Goal: Find specific fact: Find specific fact

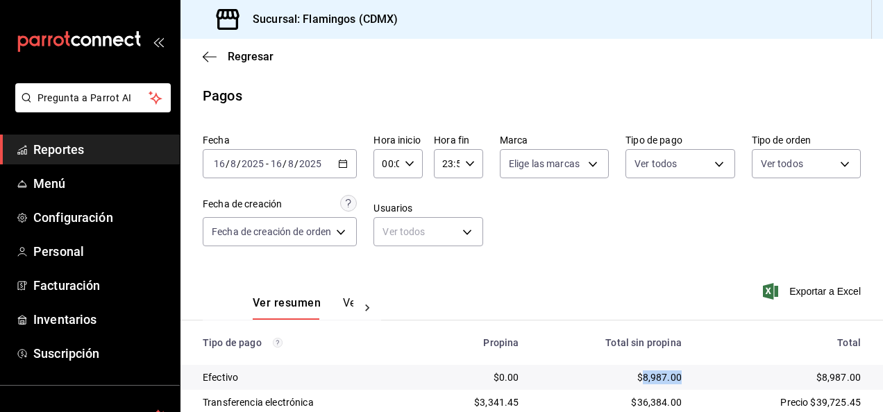
scroll to position [125, 0]
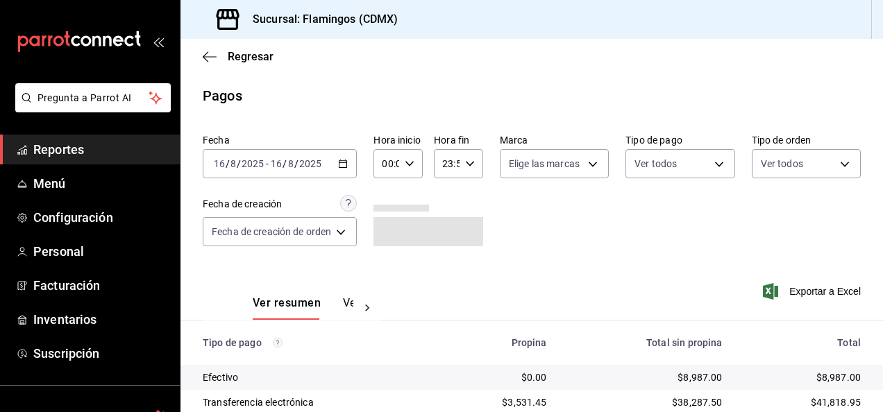
scroll to position [125, 0]
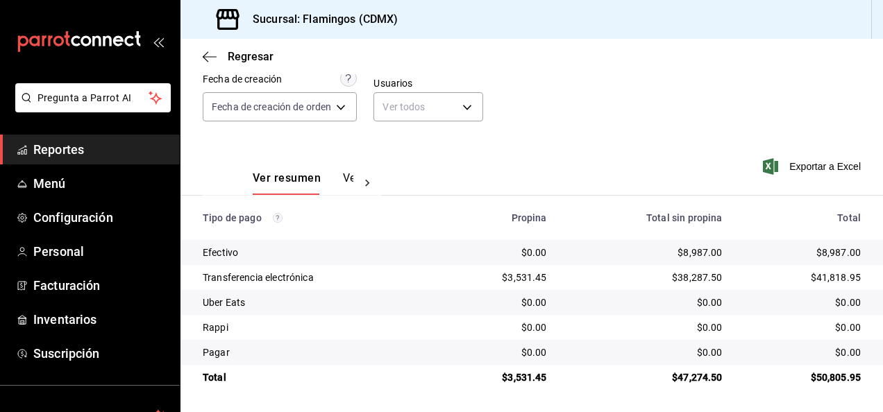
click at [530, 278] on div "$3,531.45" at bounding box center [497, 278] width 97 height 14
copy div "3,531.45"
click at [685, 248] on div "$8,987.00" at bounding box center [645, 253] width 153 height 14
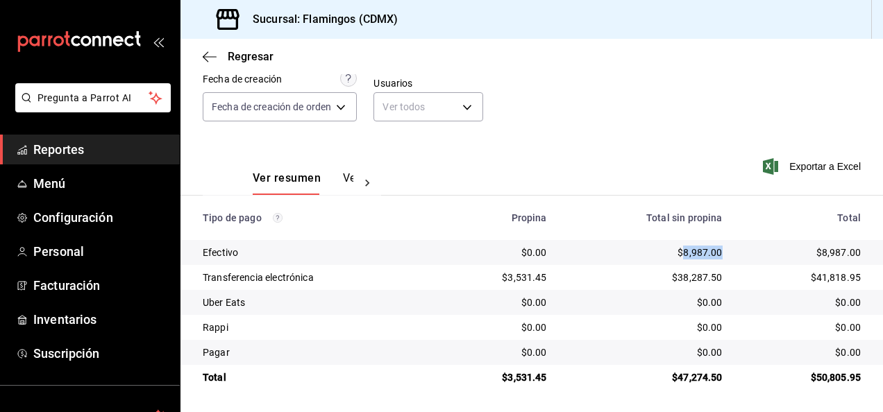
copy div "8,987.00"
